Goal: Task Accomplishment & Management: Use online tool/utility

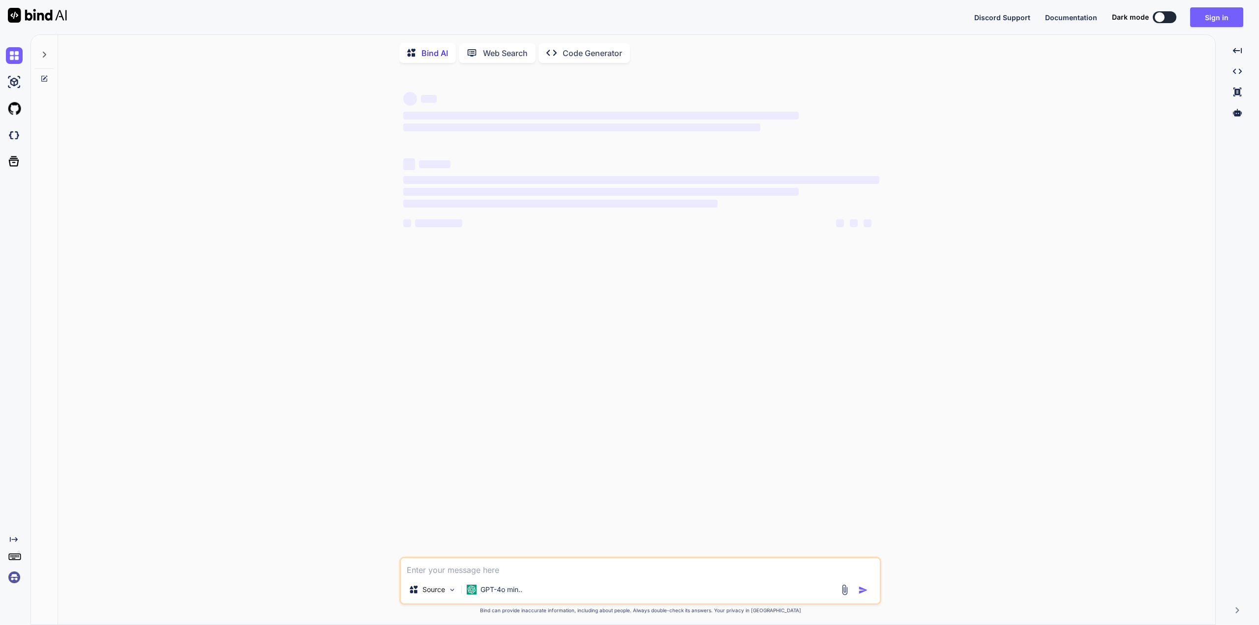
type textarea "x"
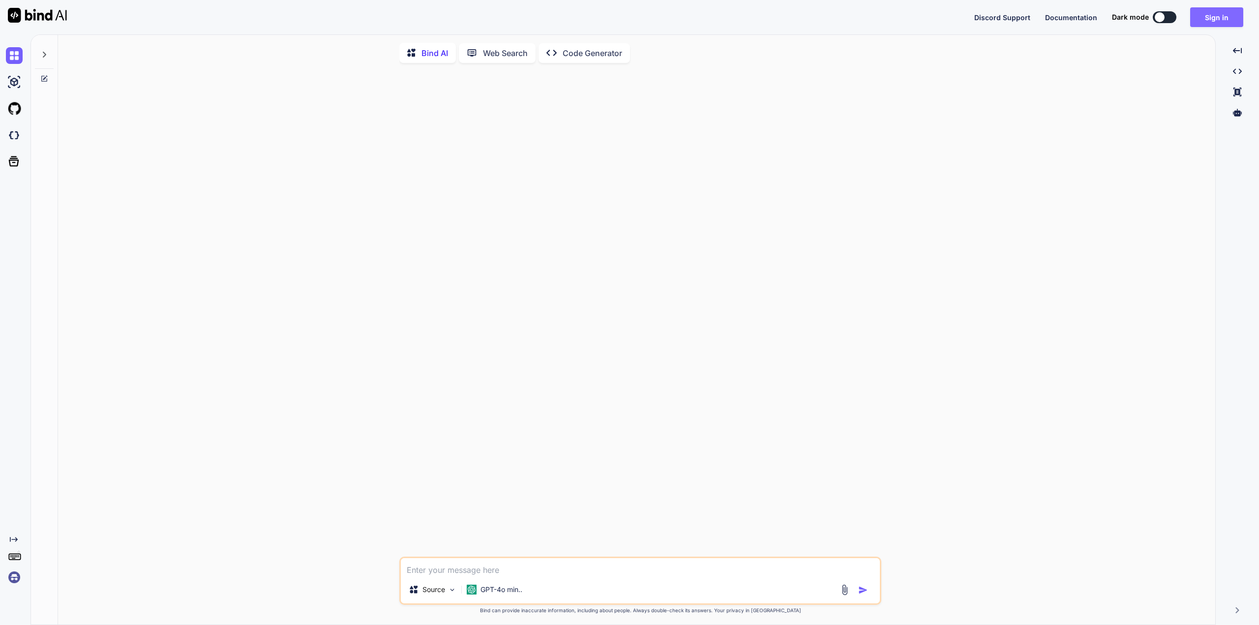
click at [1220, 23] on button "Sign in" at bounding box center [1217, 17] width 53 height 20
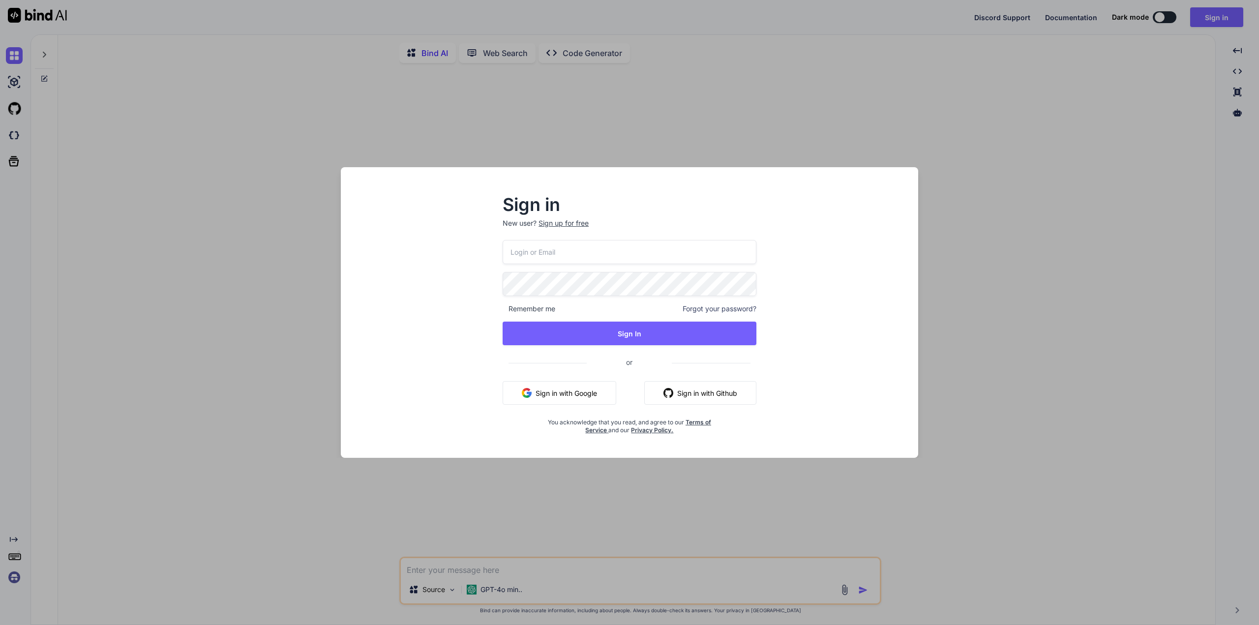
type input "[EMAIL_ADDRESS][DOMAIN_NAME]"
click at [596, 336] on button "Sign In" at bounding box center [630, 334] width 254 height 24
click at [630, 336] on button "Sign In" at bounding box center [630, 334] width 254 height 24
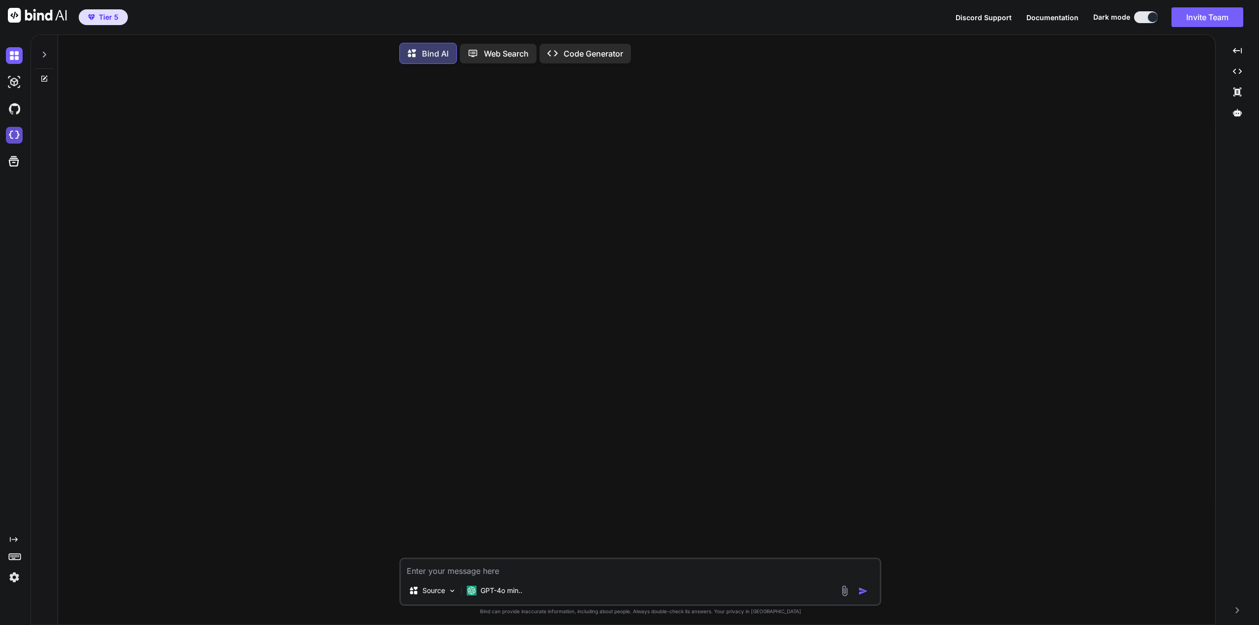
click at [15, 132] on img at bounding box center [14, 135] width 17 height 17
type textarea "x"
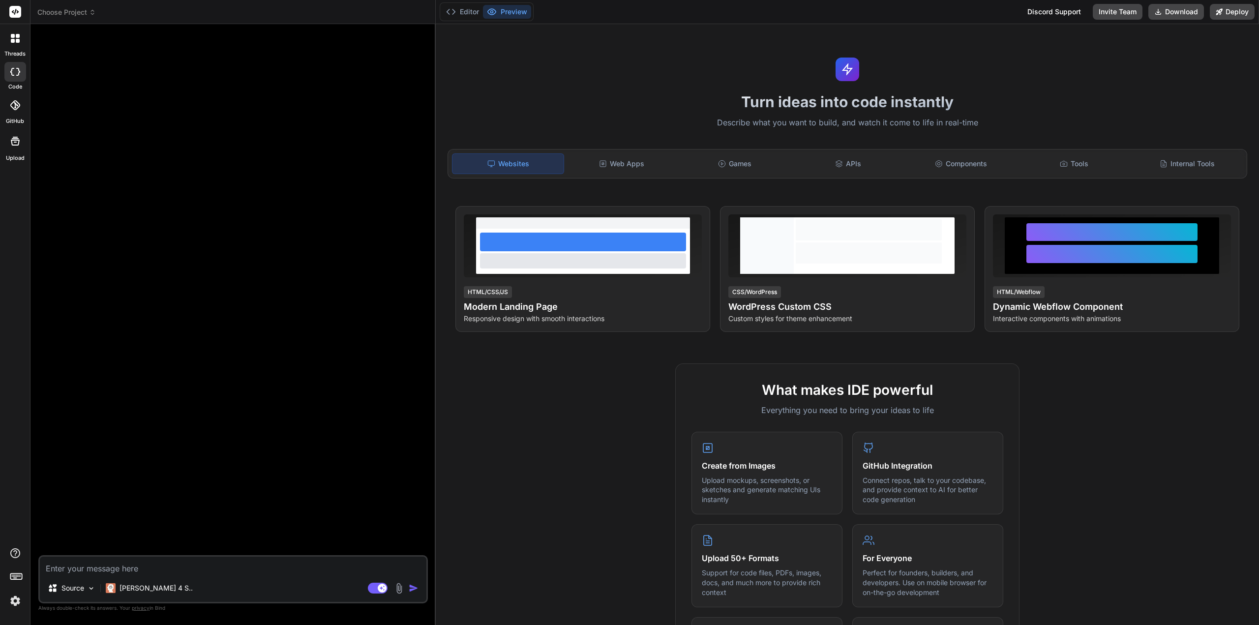
click at [91, 10] on icon at bounding box center [92, 12] width 7 height 7
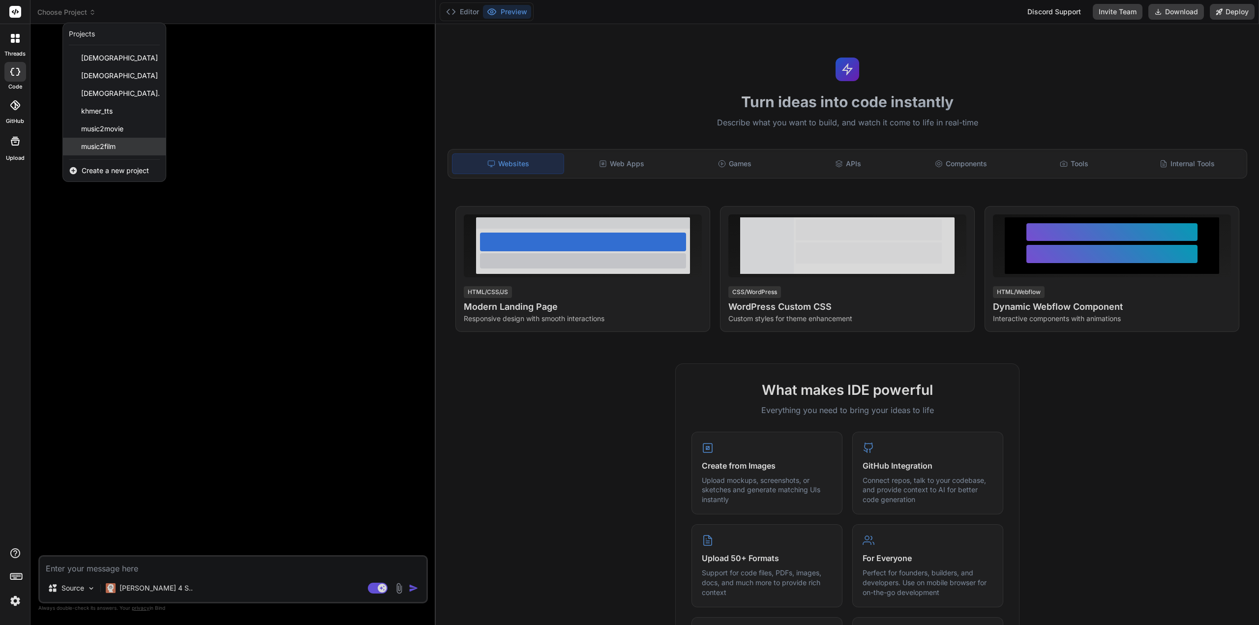
click at [112, 149] on span "music2film" at bounding box center [98, 147] width 34 height 10
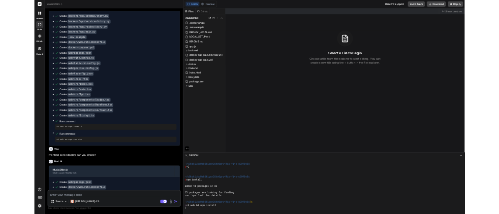
scroll to position [1256, 0]
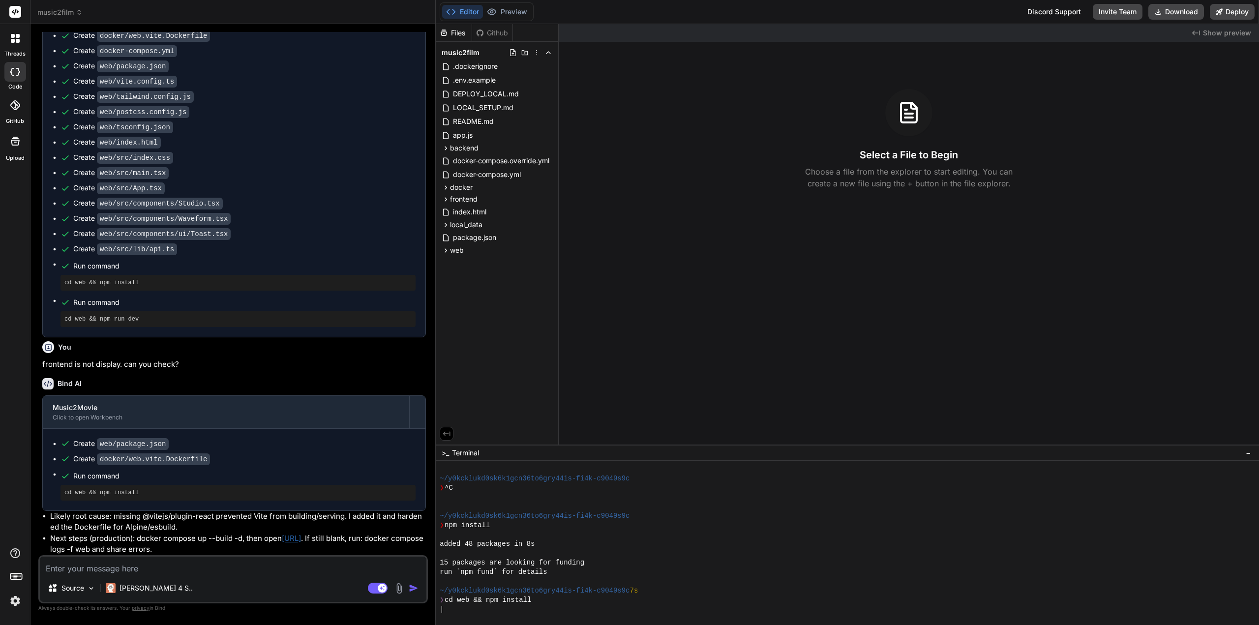
click at [170, 567] on textarea at bounding box center [233, 566] width 387 height 18
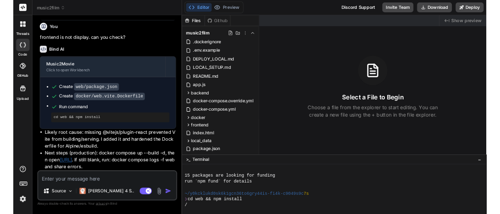
scroll to position [198, 0]
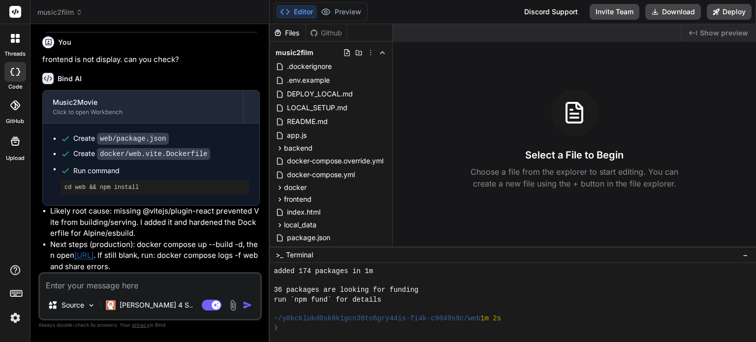
click at [307, 14] on button "Editor" at bounding box center [296, 12] width 41 height 14
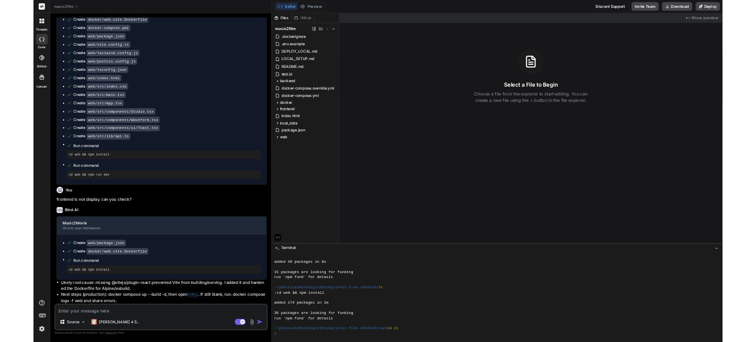
scroll to position [1256, 0]
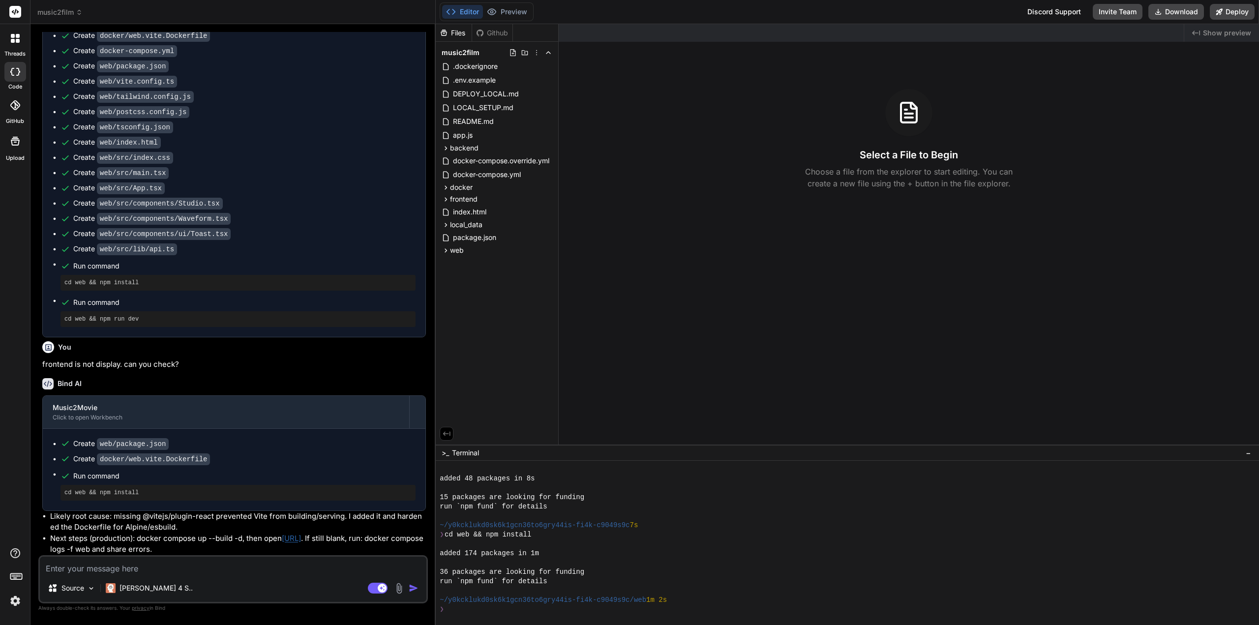
click at [561, 615] on div at bounding box center [848, 543] width 824 height 164
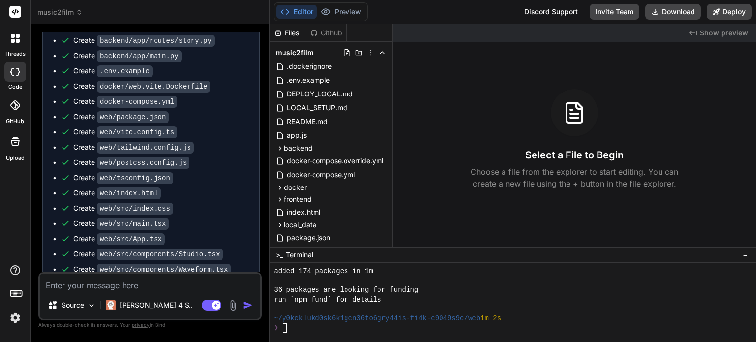
scroll to position [1177, 0]
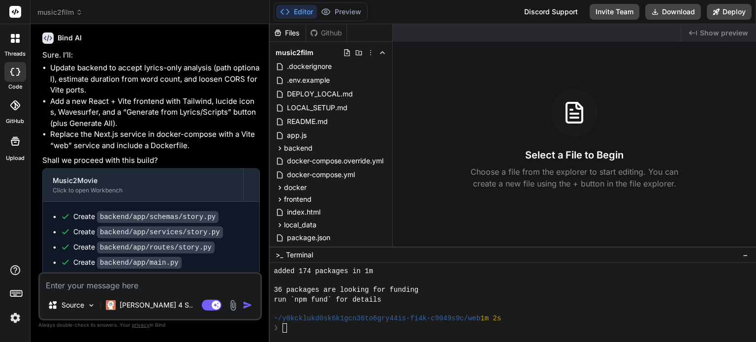
click at [76, 13] on icon at bounding box center [79, 12] width 7 height 7
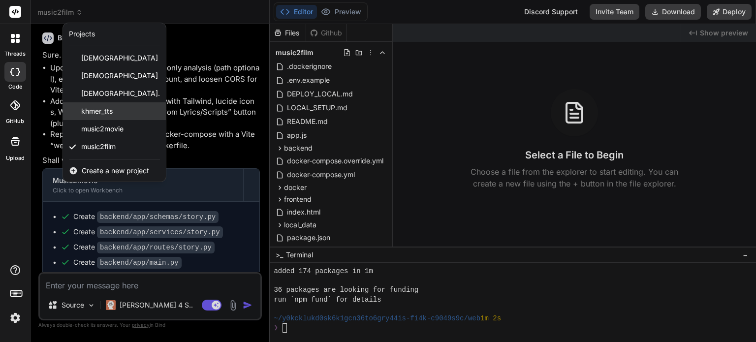
click at [113, 116] on div "khmer_tts" at bounding box center [114, 111] width 103 height 18
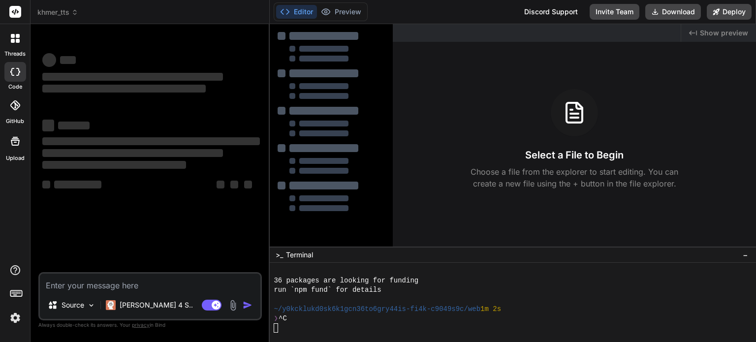
scroll to position [208, 0]
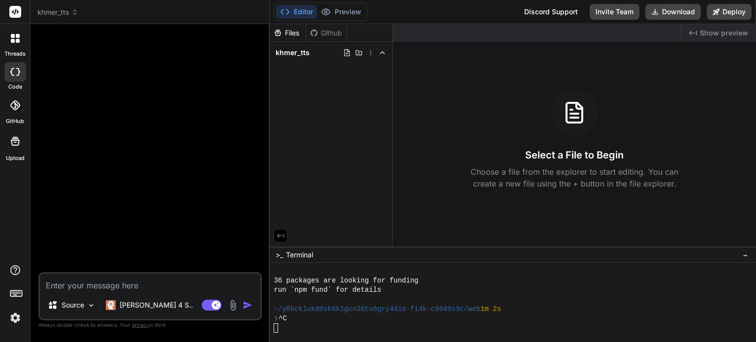
click at [76, 10] on icon at bounding box center [74, 12] width 7 height 7
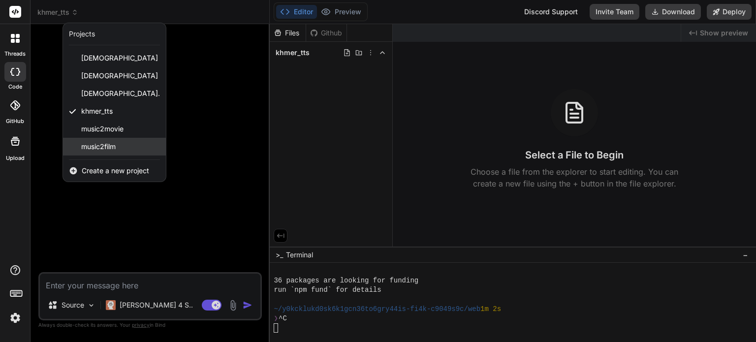
click at [90, 149] on span "music2film" at bounding box center [98, 147] width 34 height 10
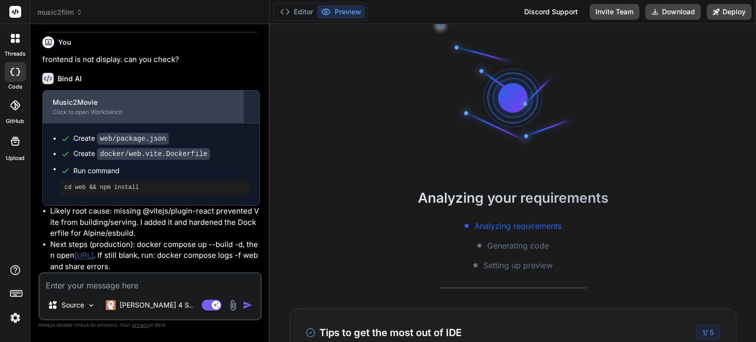
scroll to position [1767, 0]
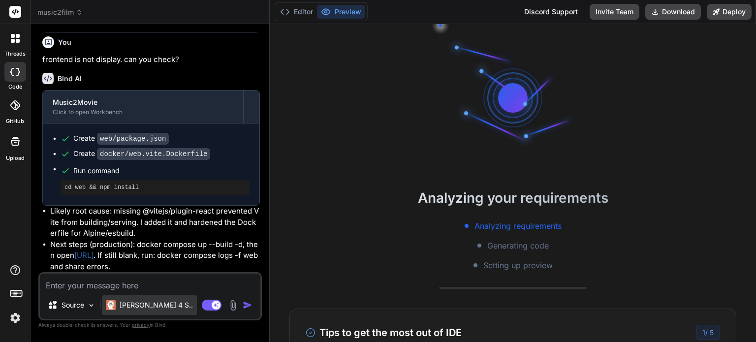
click at [153, 305] on p "Claude 4 S.." at bounding box center [156, 305] width 73 height 10
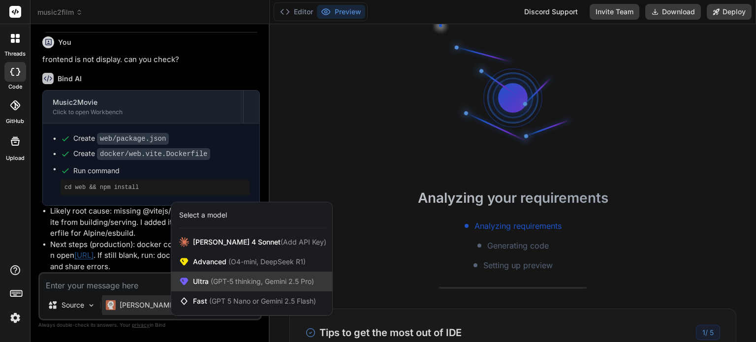
click at [246, 285] on span "(GPT-5 thinking, Gemini 2.5 Pro)" at bounding box center [261, 281] width 105 height 8
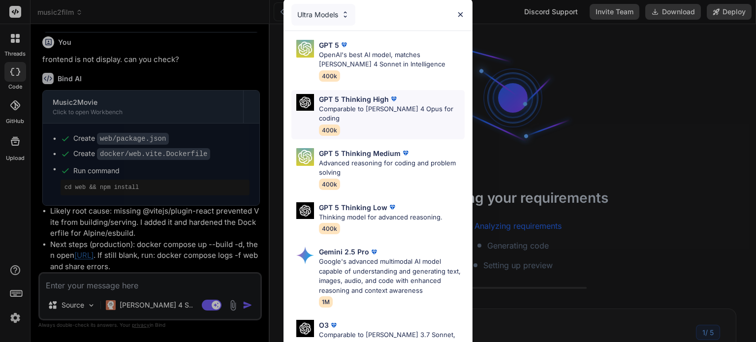
click at [392, 107] on p "Comparable to Claude 4 Opus for coding" at bounding box center [392, 113] width 146 height 19
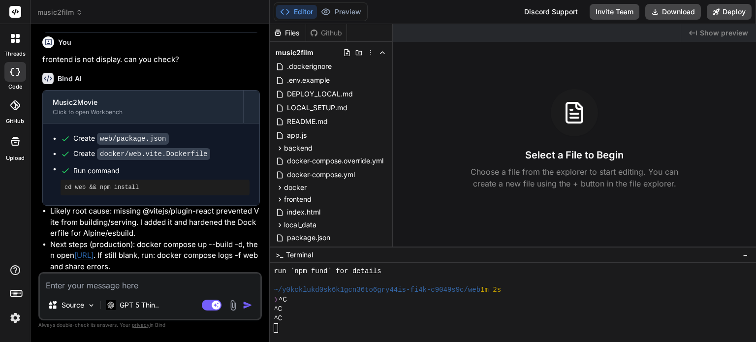
click at [77, 14] on icon at bounding box center [79, 12] width 7 height 7
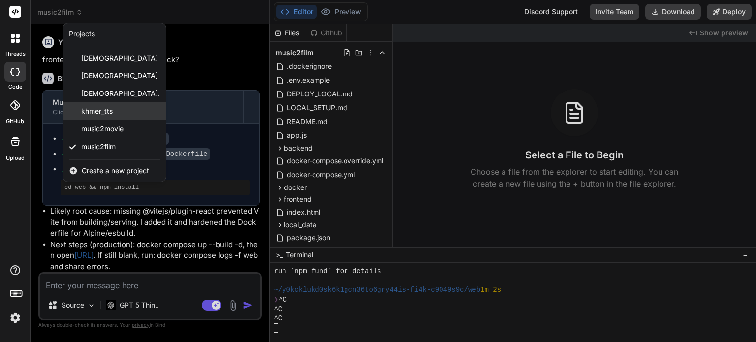
click at [108, 108] on span "khmer_tts" at bounding box center [96, 111] width 31 height 10
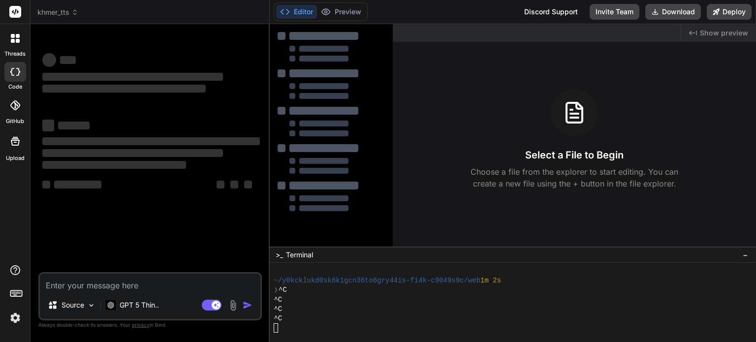
click at [108, 108] on div "‌ ‌ ‌ ‌ ‌ ‌ ‌ ‌ ‌ ‌ ‌ ‌ ‌ ‌" at bounding box center [150, 127] width 217 height 158
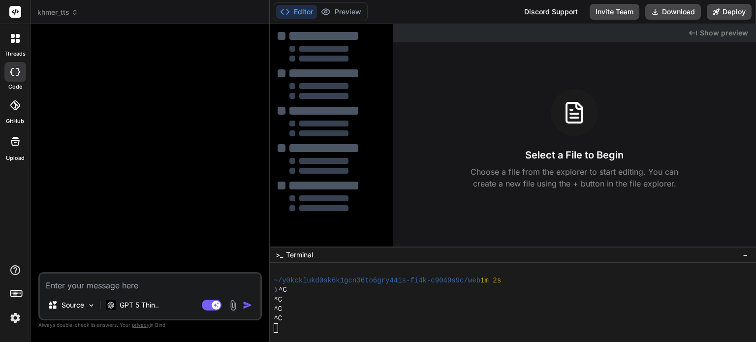
type textarea "x"
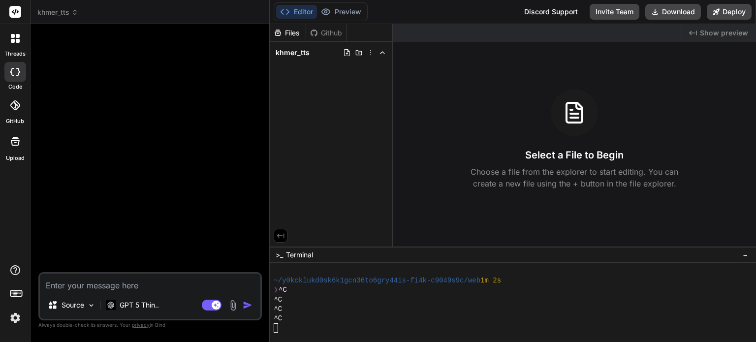
click at [296, 11] on button "Editor" at bounding box center [296, 12] width 41 height 14
click at [75, 12] on icon at bounding box center [74, 12] width 7 height 7
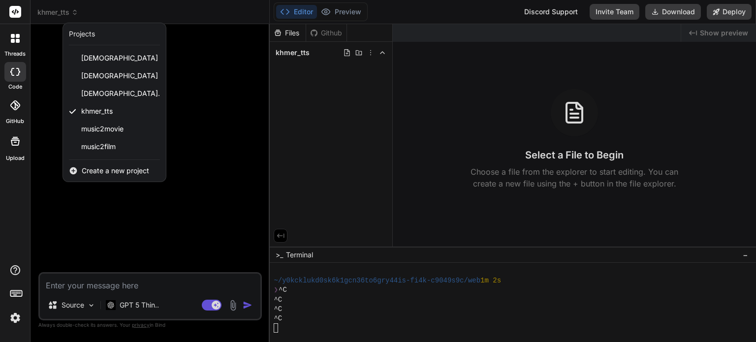
click at [161, 13] on div at bounding box center [378, 171] width 756 height 342
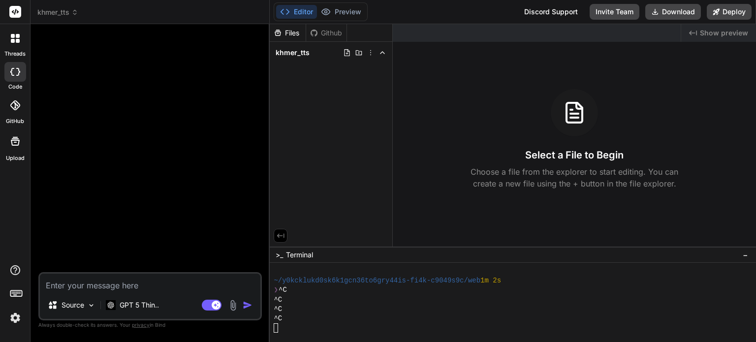
drag, startPoint x: 137, startPoint y: 289, endPoint x: 139, endPoint y: 224, distance: 64.5
click at [137, 288] on textarea at bounding box center [150, 283] width 220 height 18
